Goal: Information Seeking & Learning: Understand process/instructions

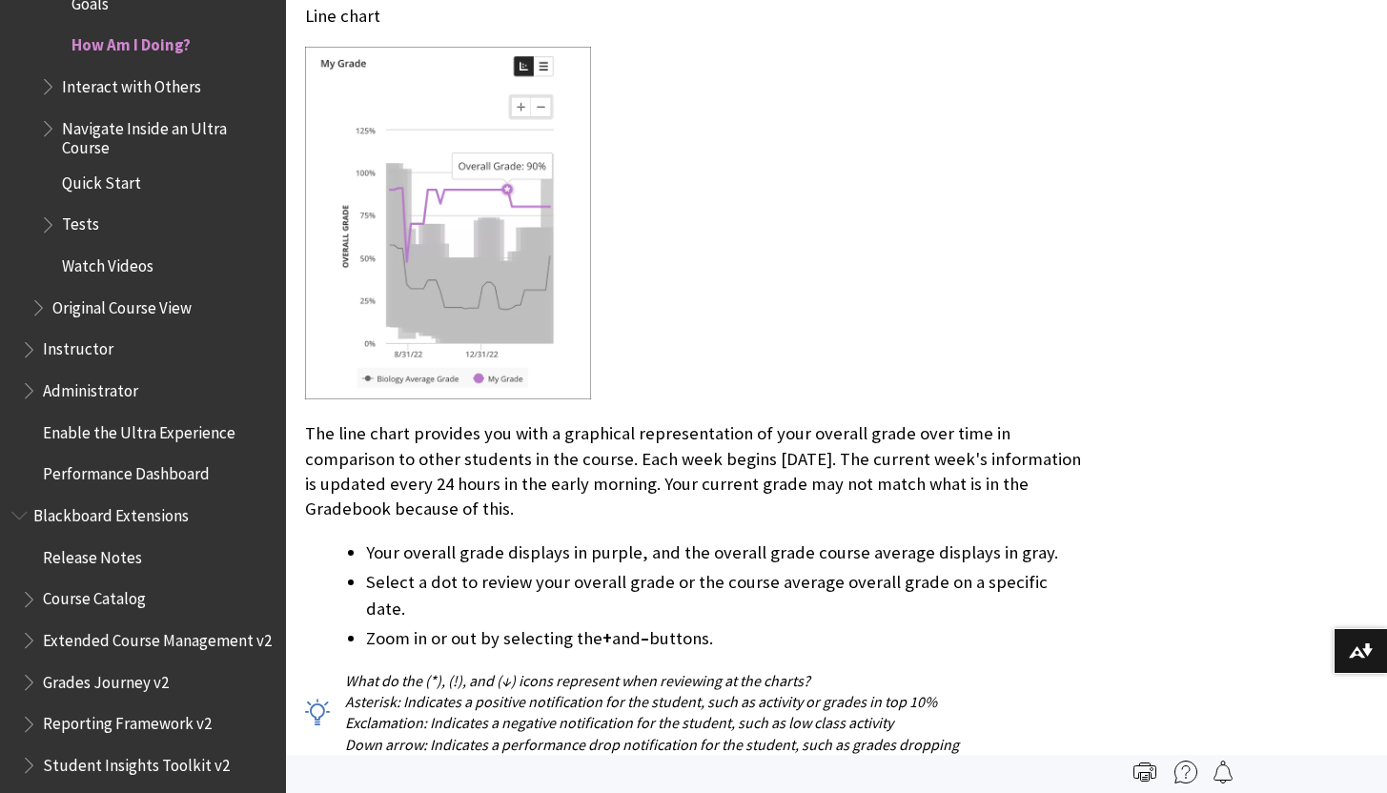
scroll to position [2876, 0]
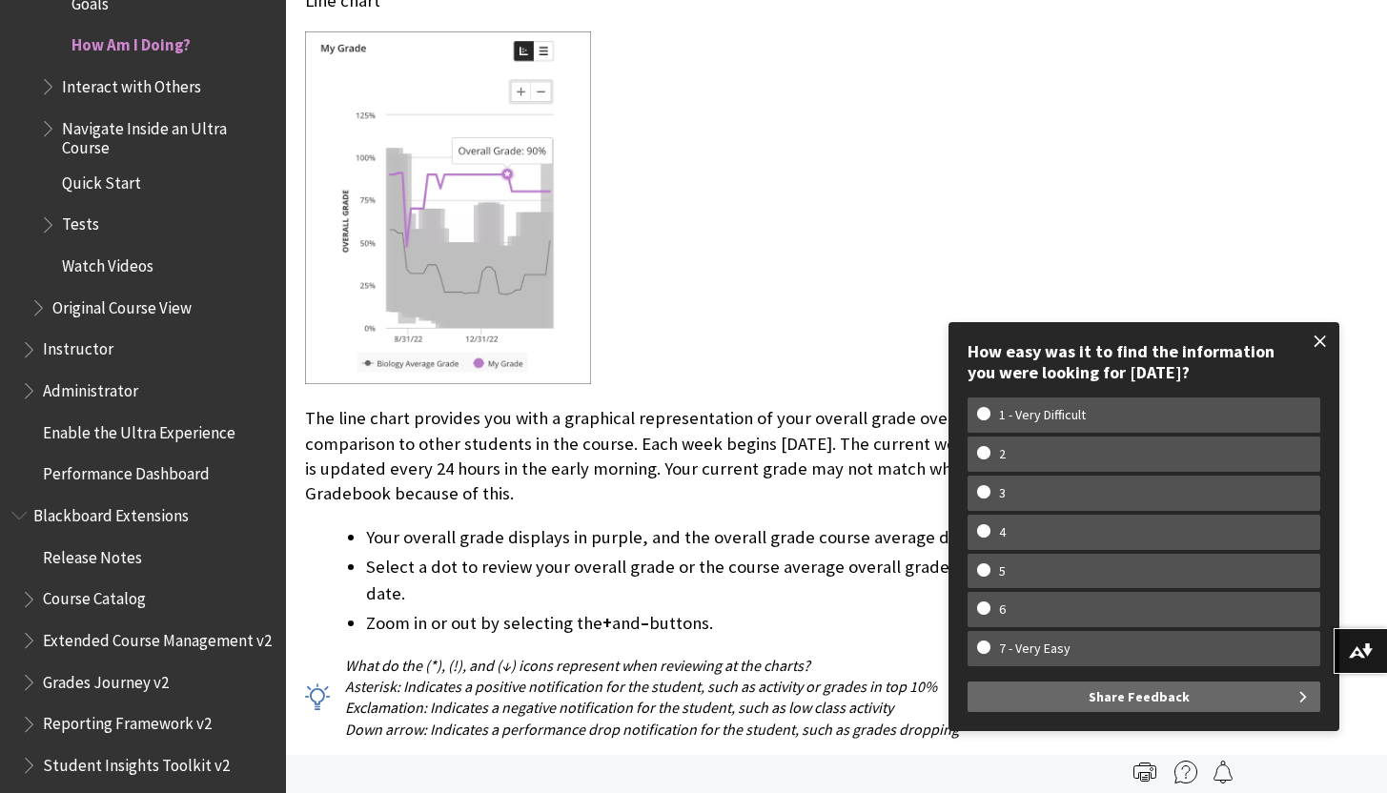
click at [1317, 348] on span at bounding box center [1320, 341] width 40 height 40
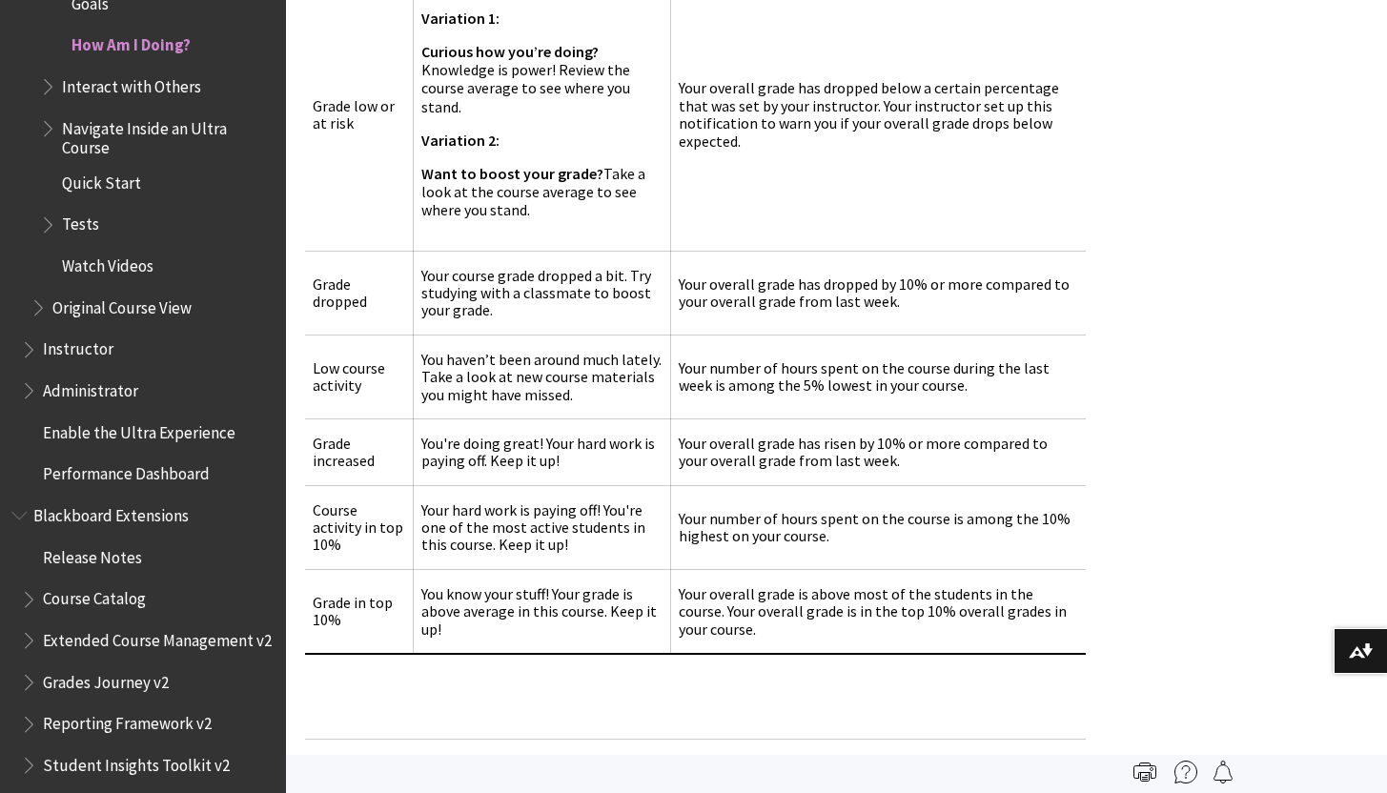
scroll to position [8700, 0]
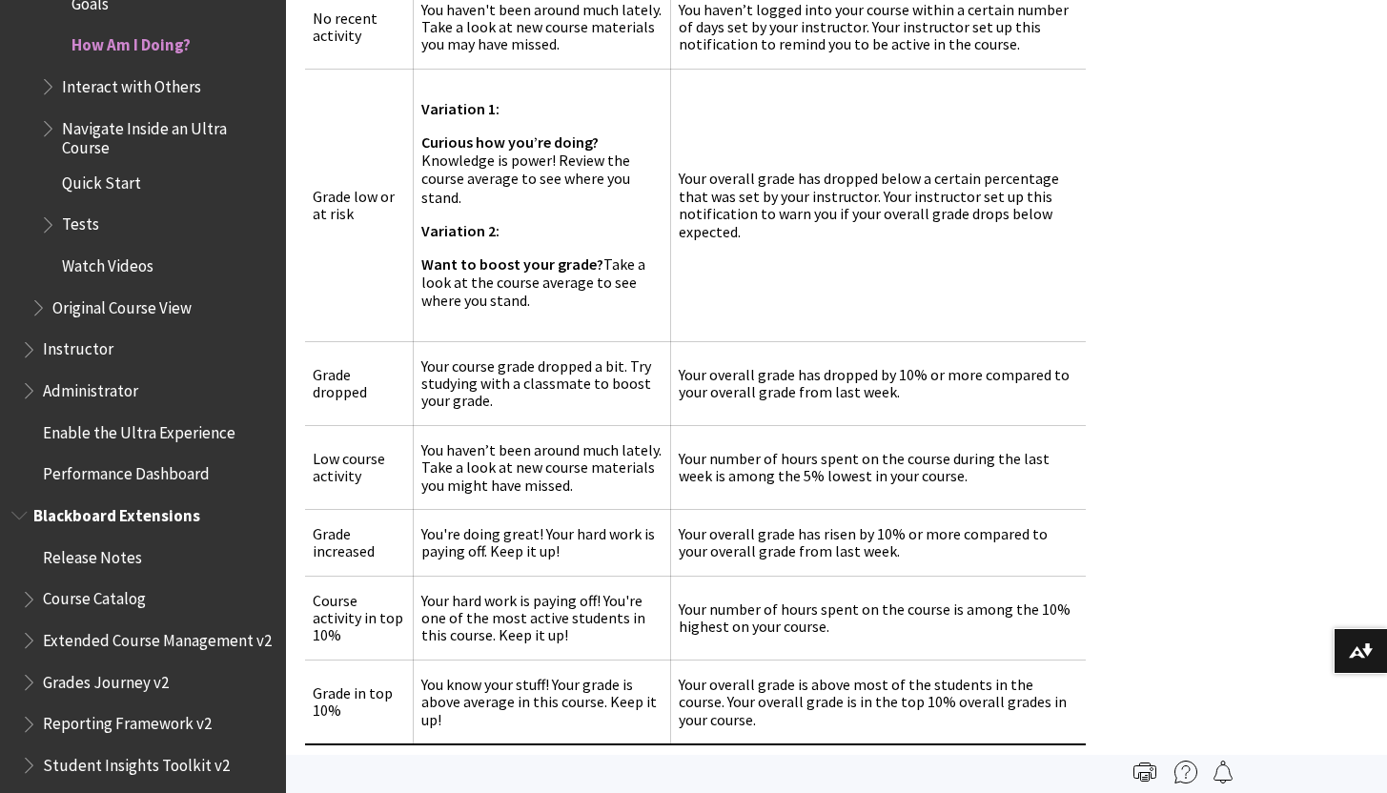
click at [26, 601] on span "Book outline for Blackboard Extensions" at bounding box center [31, 595] width 20 height 24
click at [14, 585] on ul "Release Notes Course Catalog Administrator Learner Extended Course Management v…" at bounding box center [142, 729] width 263 height 377
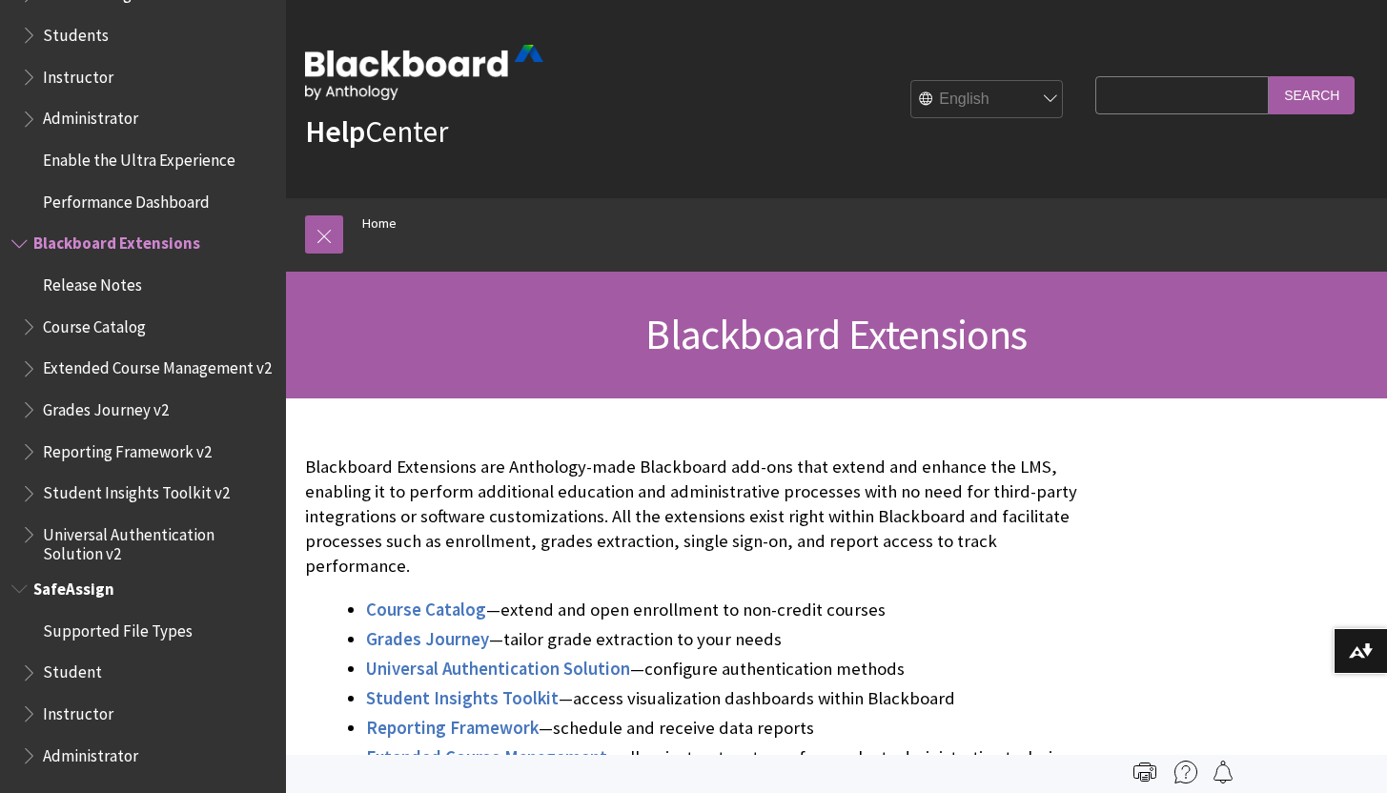
click at [31, 680] on span "Book outline for Blackboard SafeAssign" at bounding box center [31, 669] width 20 height 24
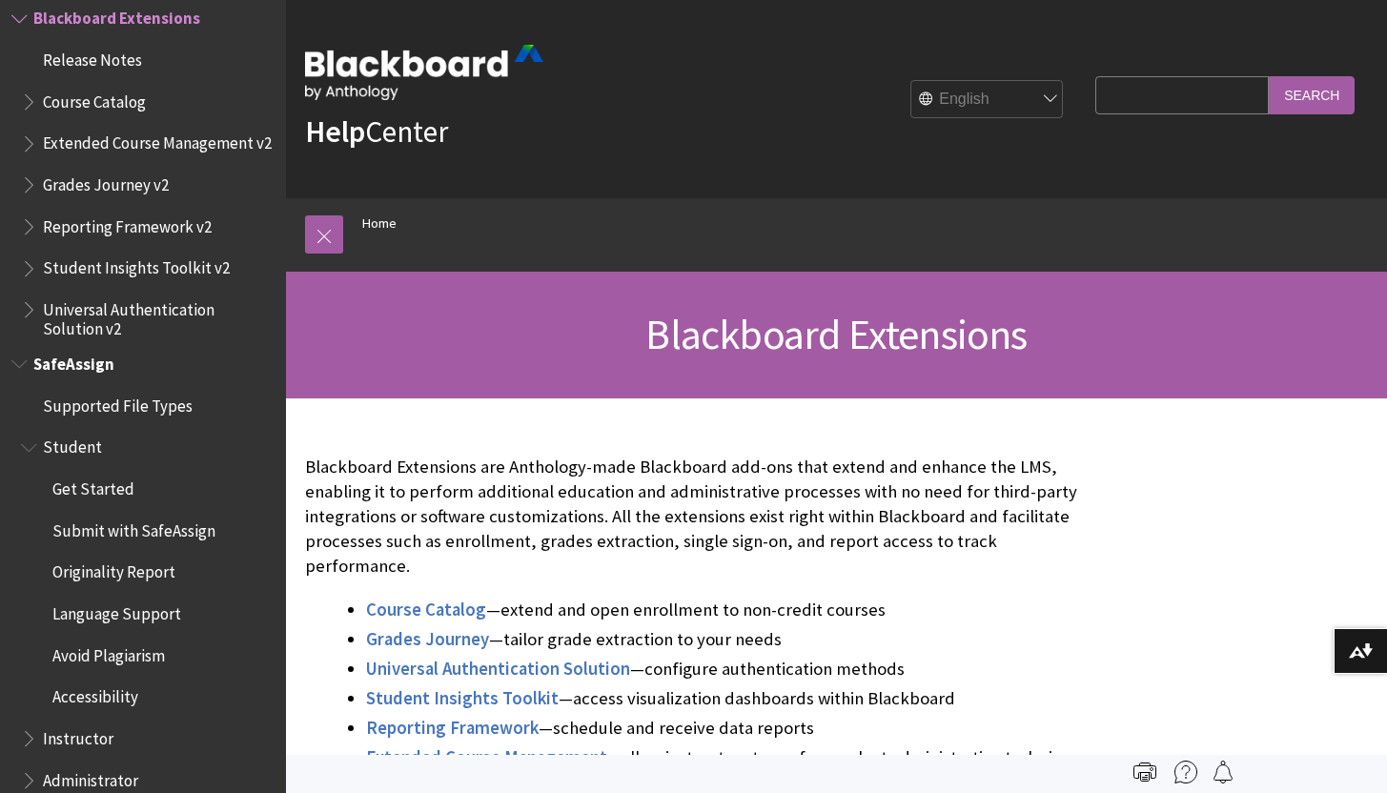
scroll to position [2108, 0]
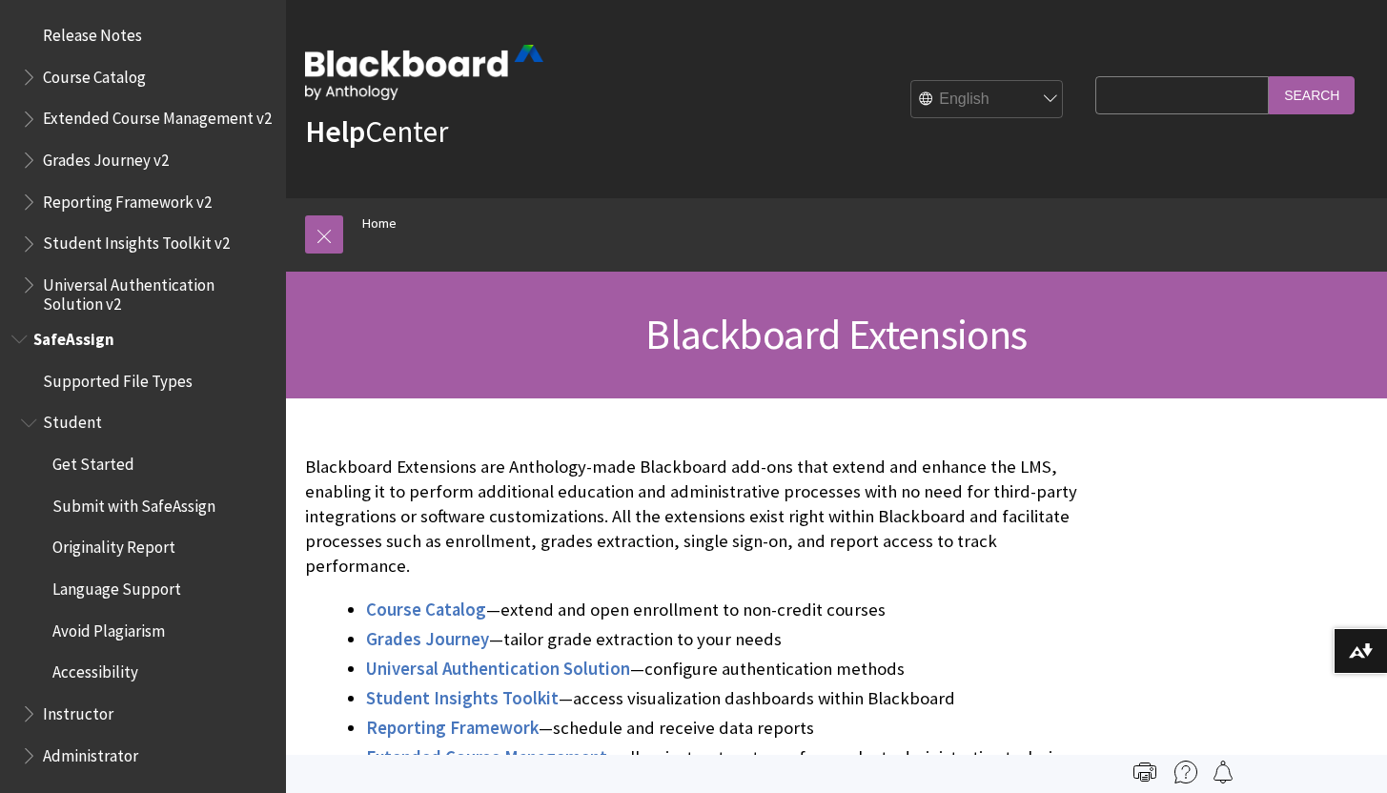
click at [80, 506] on span "Submit with SafeAssign" at bounding box center [133, 503] width 163 height 26
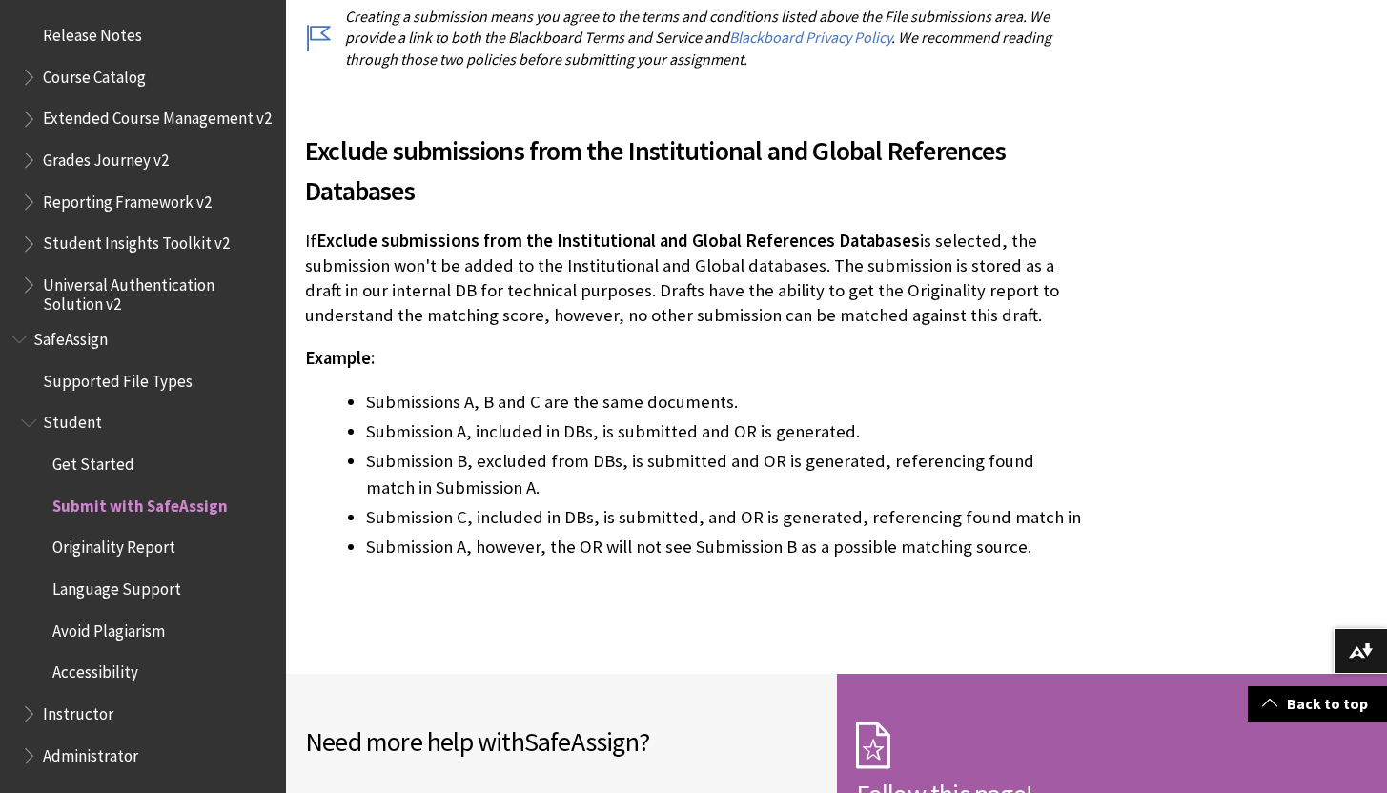
scroll to position [3950, 0]
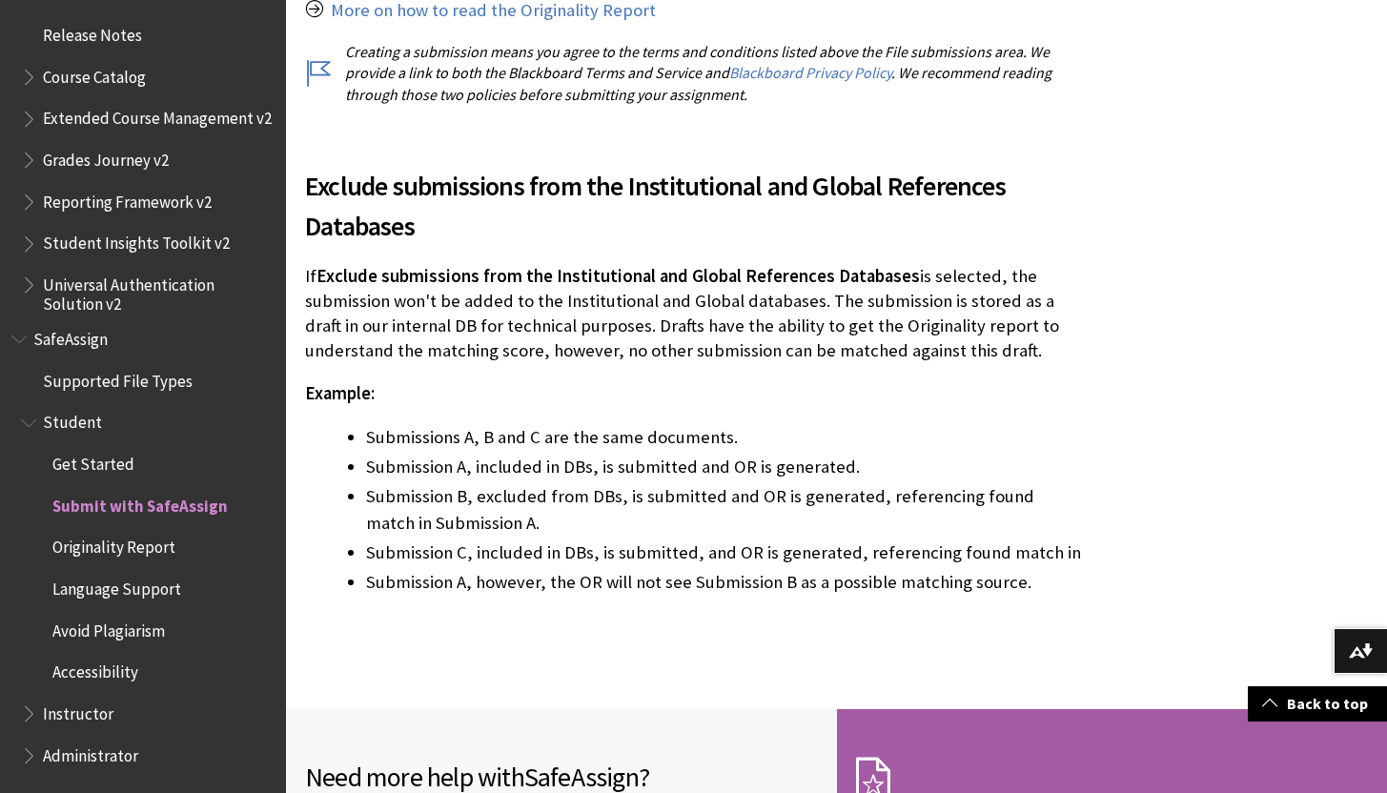
click at [35, 718] on span "Book outline for Blackboard SafeAssign" at bounding box center [31, 710] width 20 height 24
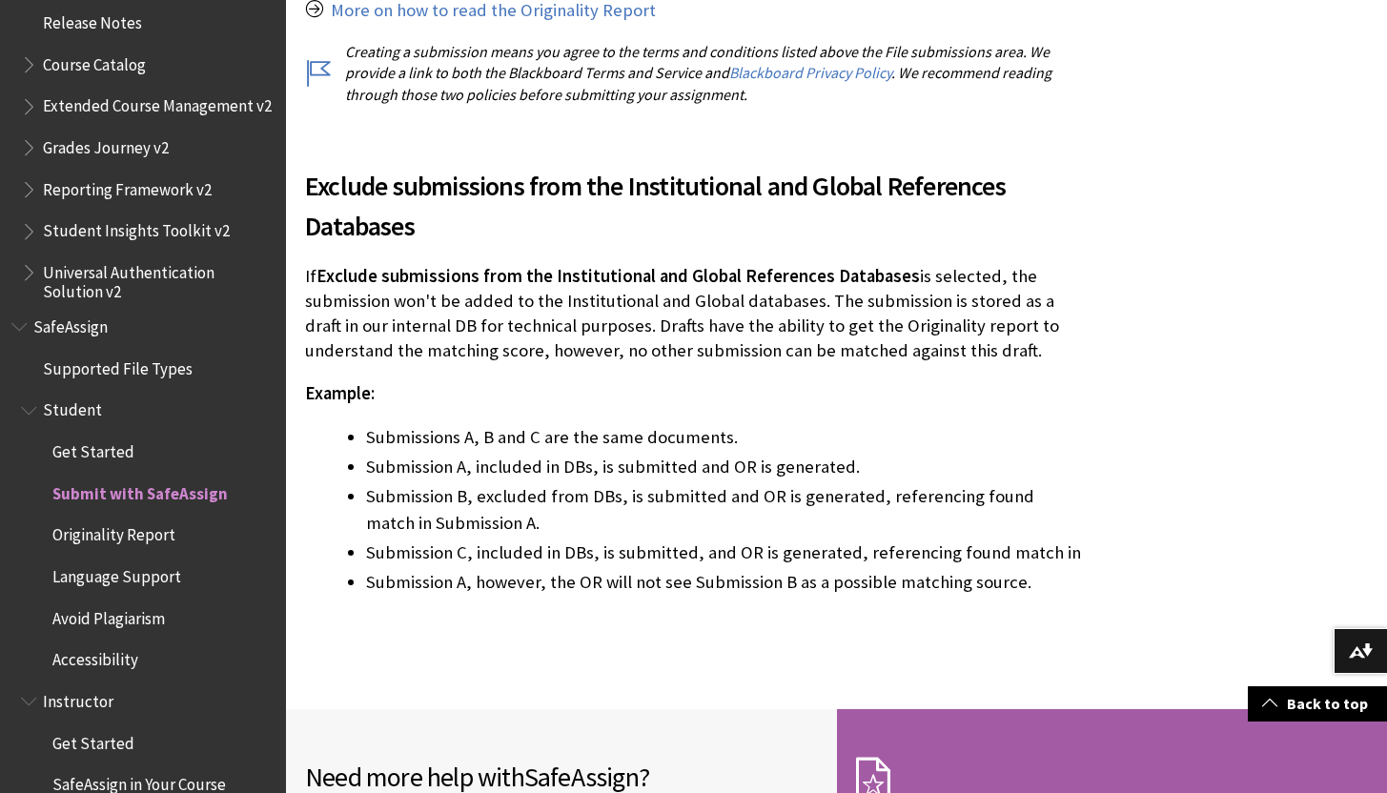
click at [267, 616] on div "All Products Playlists Playlists Ally Ally for LMS Ally for Websites Ally Ally …" at bounding box center [143, 396] width 286 height 793
